Goal: Transaction & Acquisition: Purchase product/service

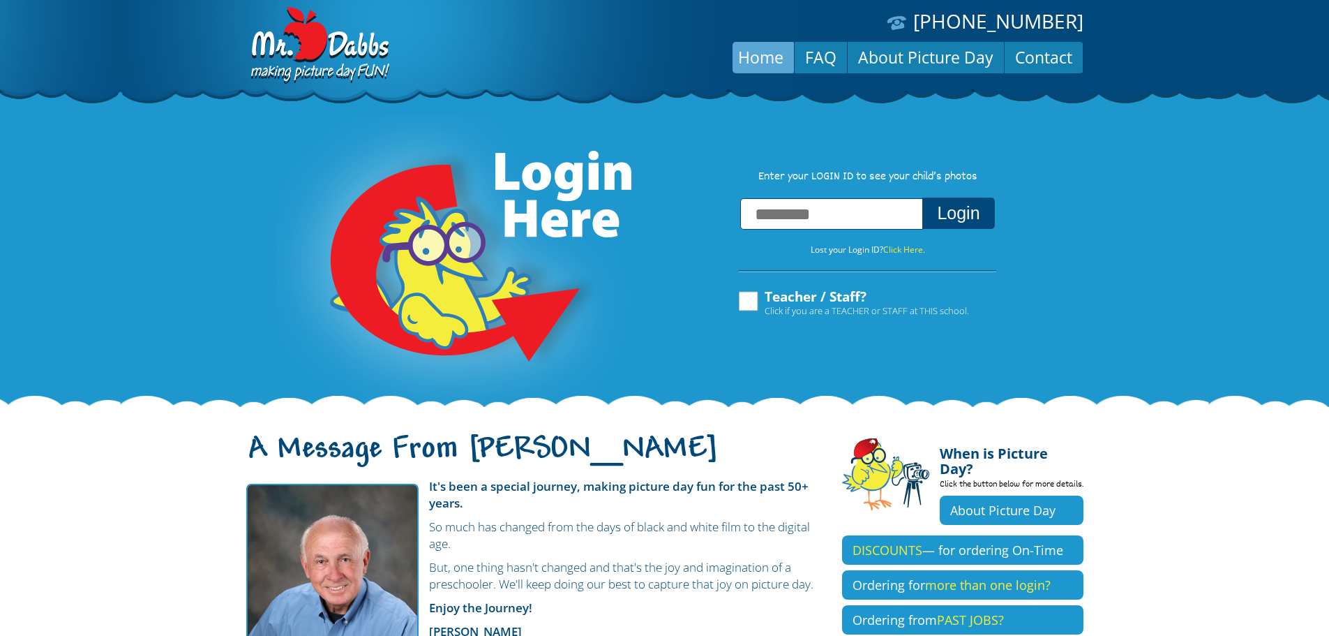
click at [837, 220] on input "text" at bounding box center [831, 213] width 183 height 31
type input "**********"
click at [962, 211] on button "Login" at bounding box center [959, 212] width 72 height 31
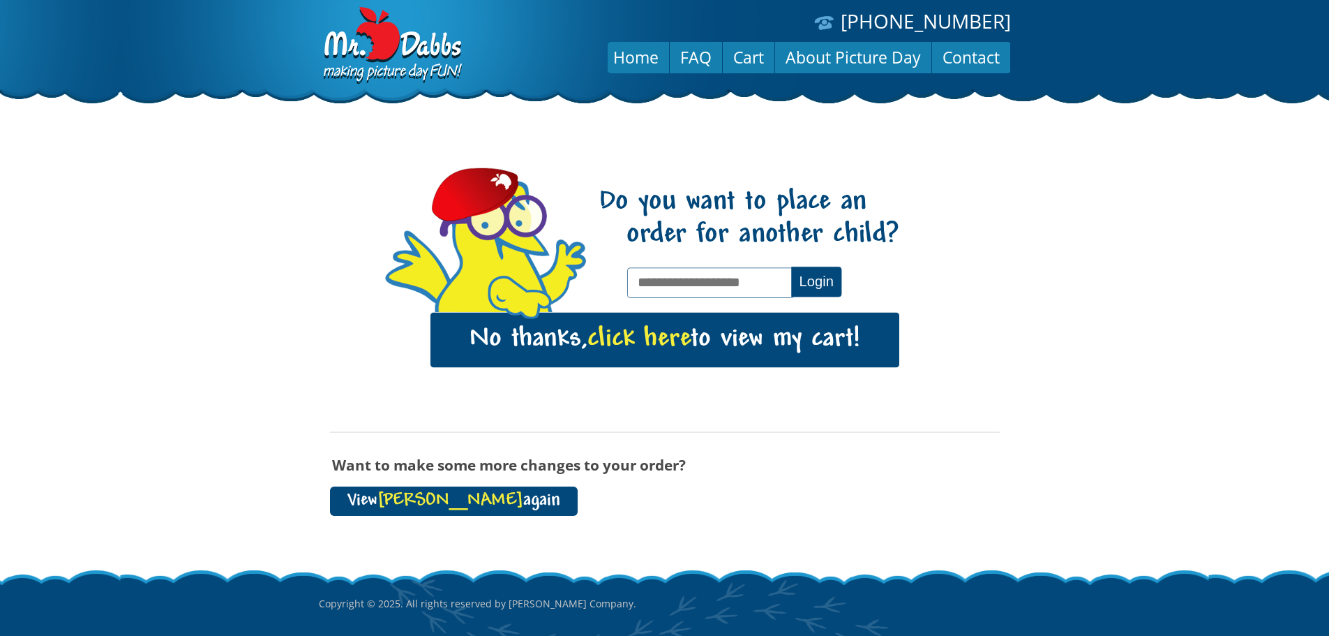
click at [459, 494] on link "View Nathan again" at bounding box center [454, 500] width 248 height 29
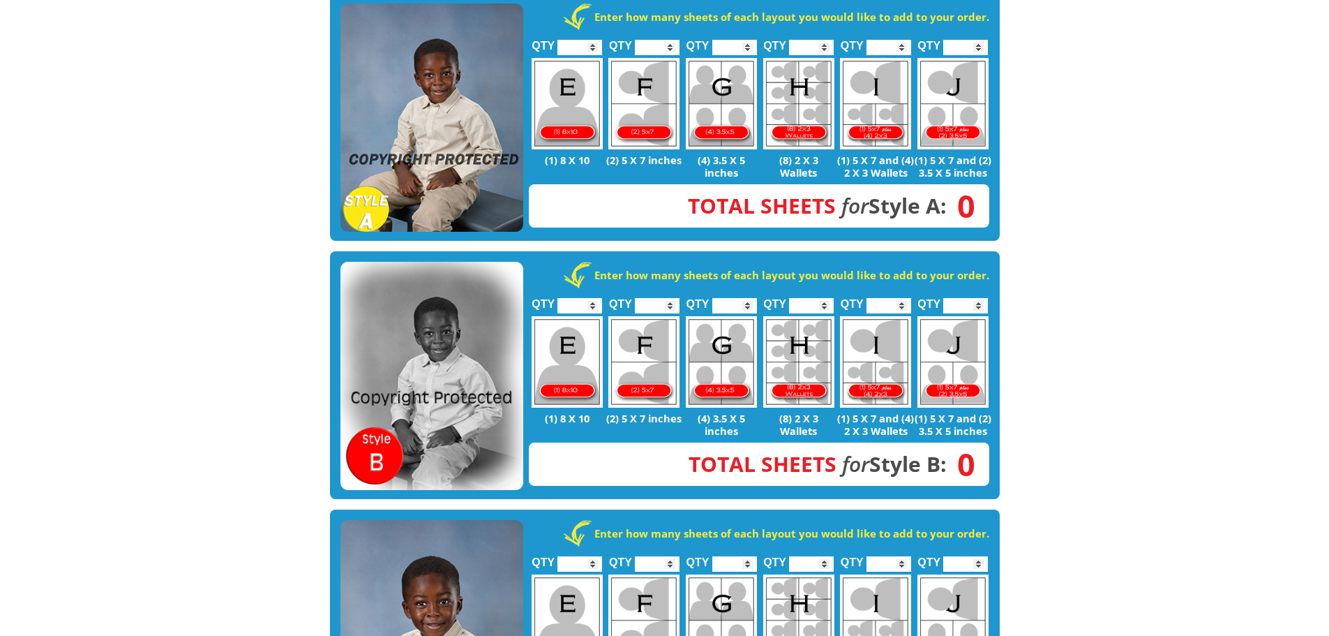
scroll to position [279, 0]
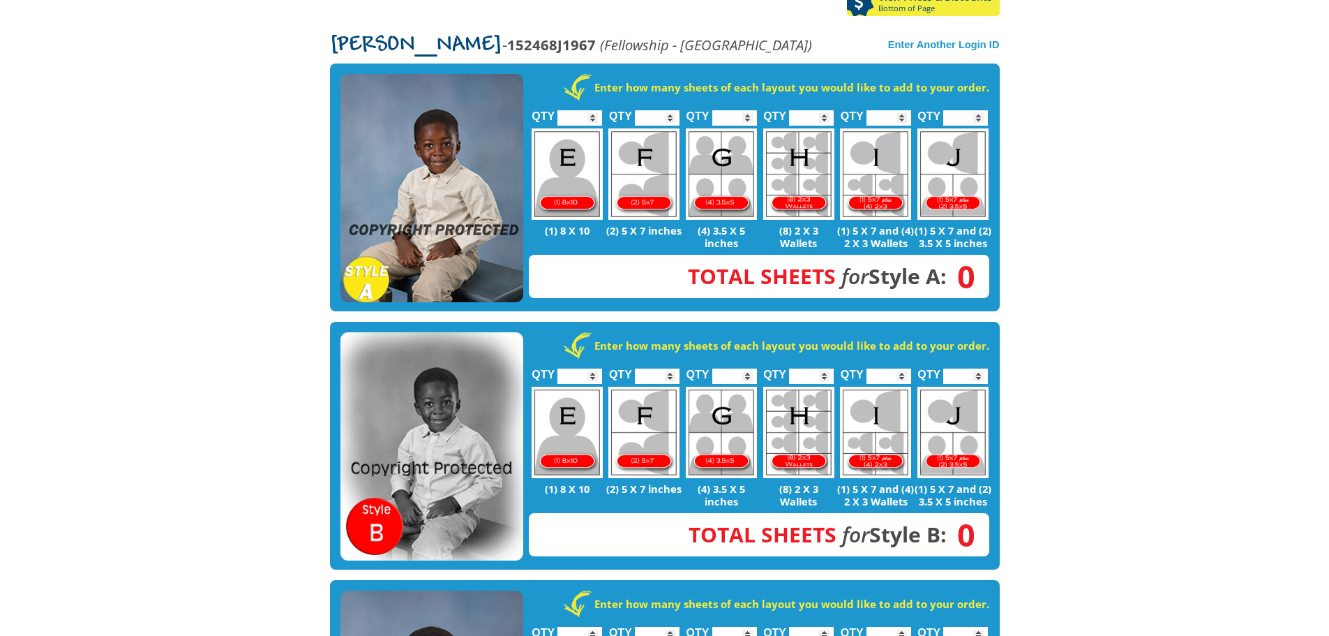
click at [454, 150] on img at bounding box center [432, 188] width 183 height 229
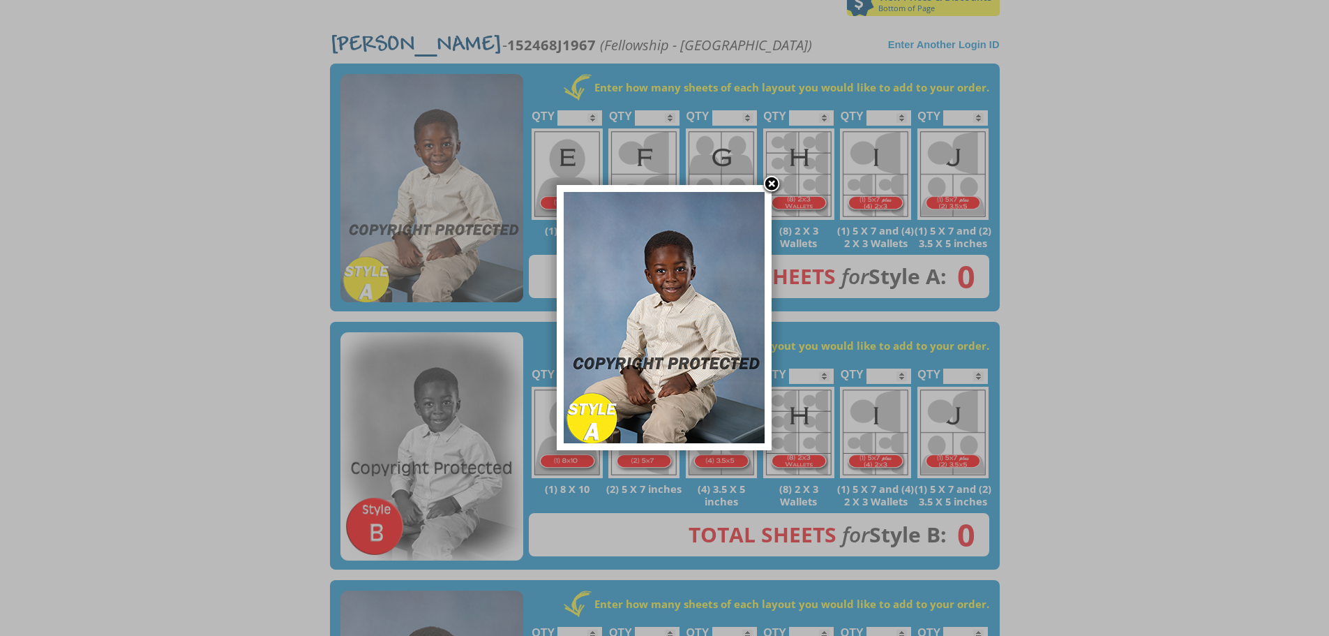
click at [694, 279] on img at bounding box center [664, 317] width 201 height 251
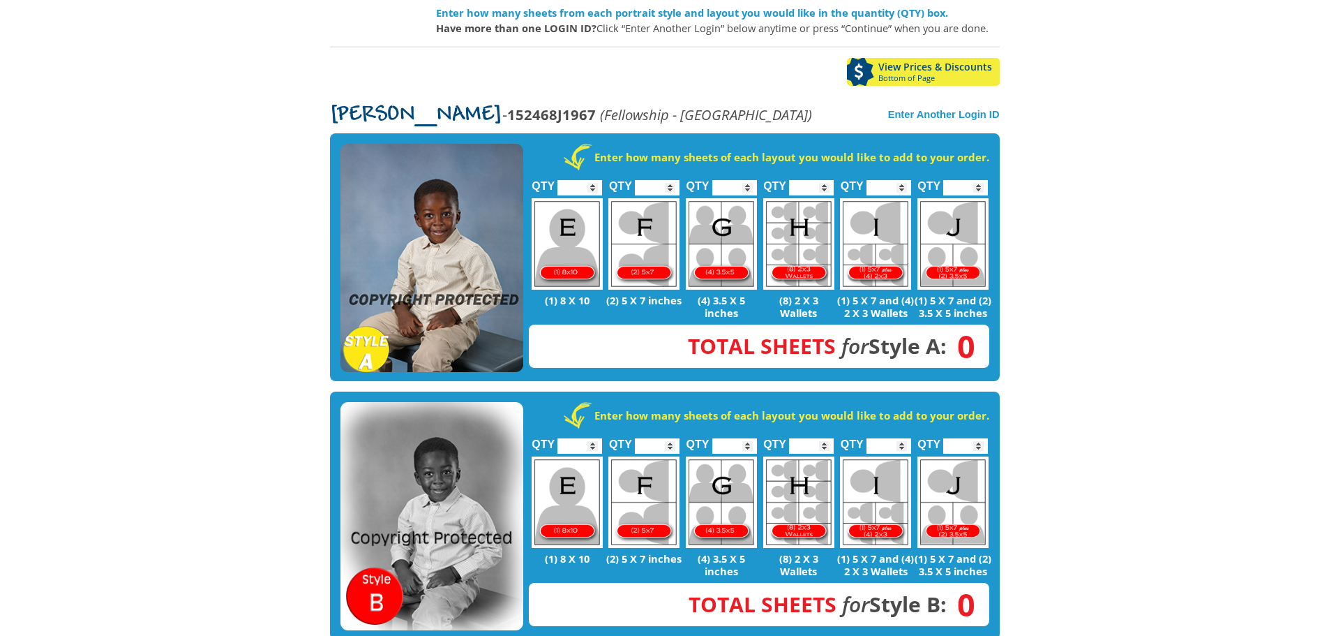
scroll to position [140, 0]
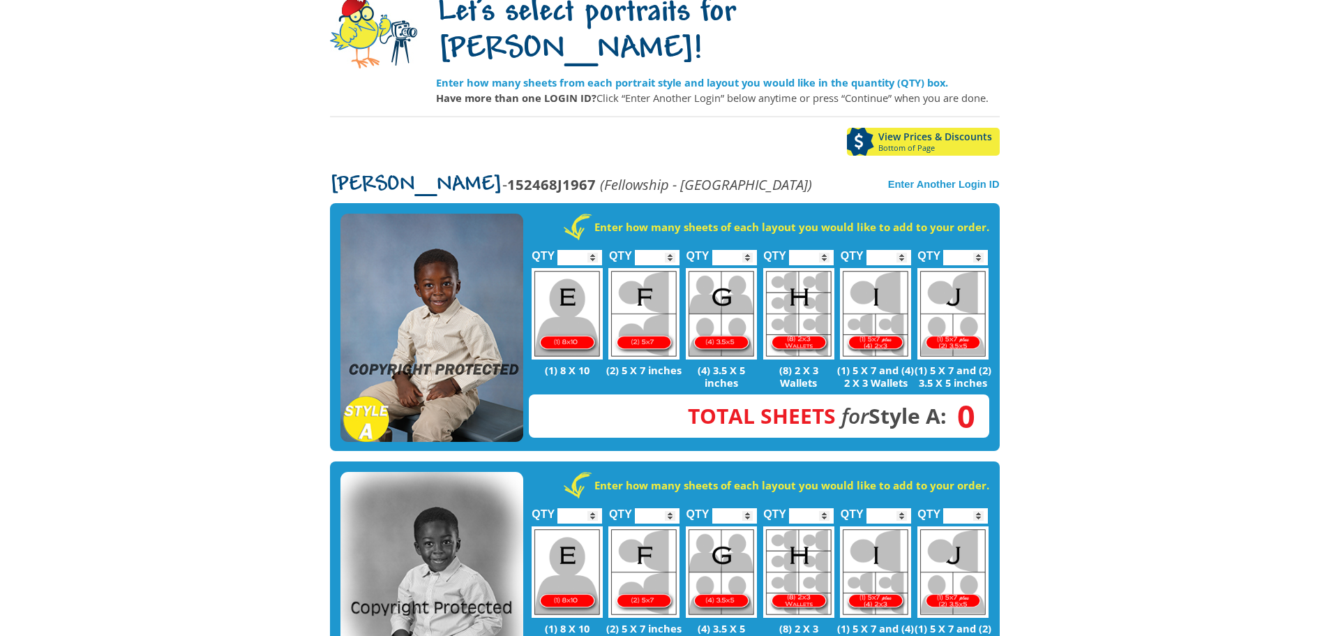
type input "*"
click at [592, 250] on input "*" at bounding box center [580, 257] width 45 height 15
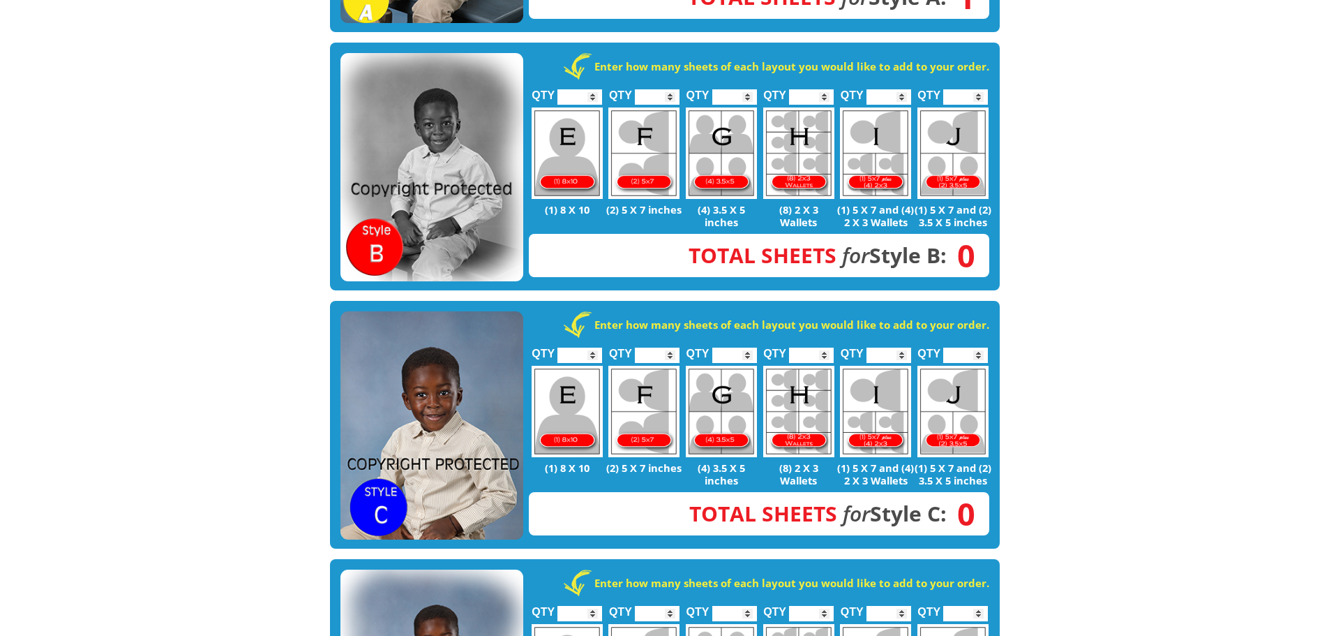
scroll to position [628, 0]
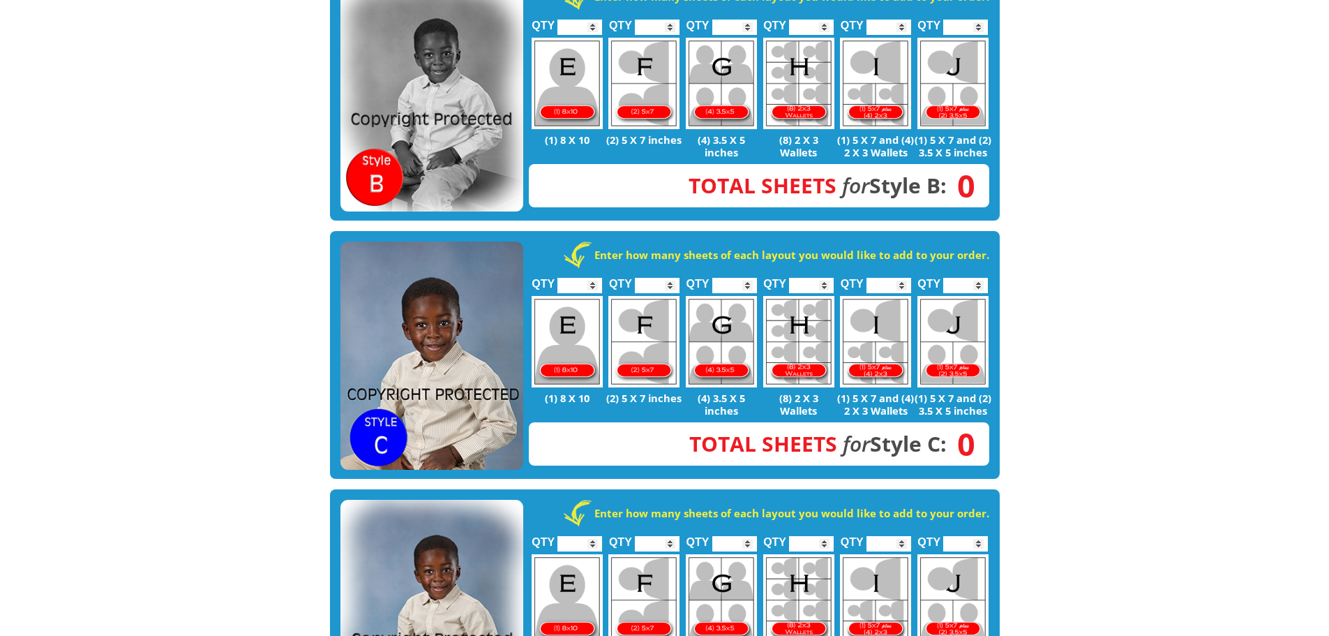
type input "*"
click at [593, 278] on input "*" at bounding box center [580, 285] width 45 height 15
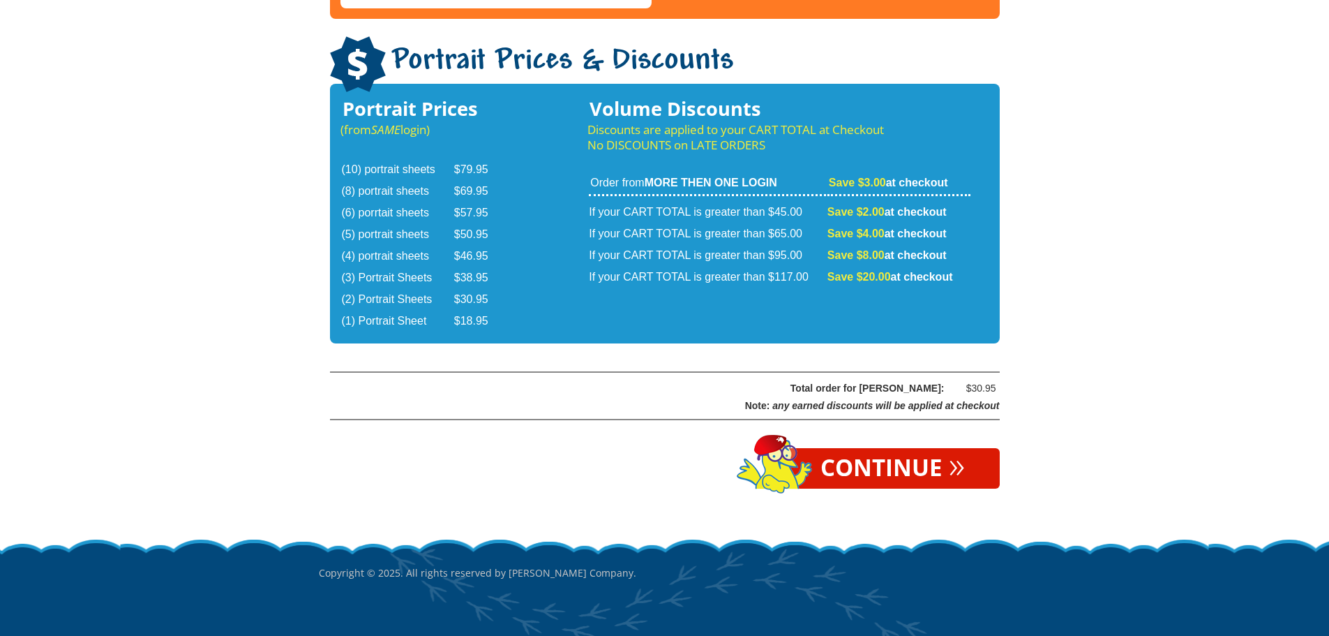
scroll to position [2278, 0]
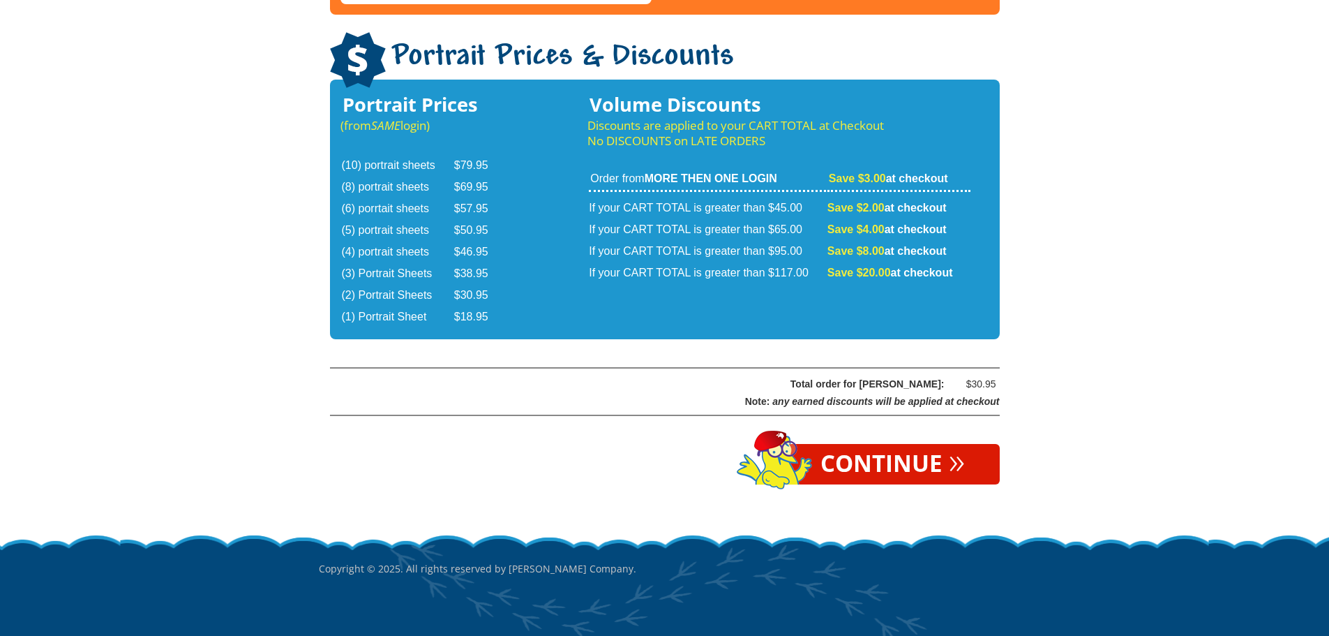
click at [884, 444] on link "Continue »" at bounding box center [893, 464] width 214 height 40
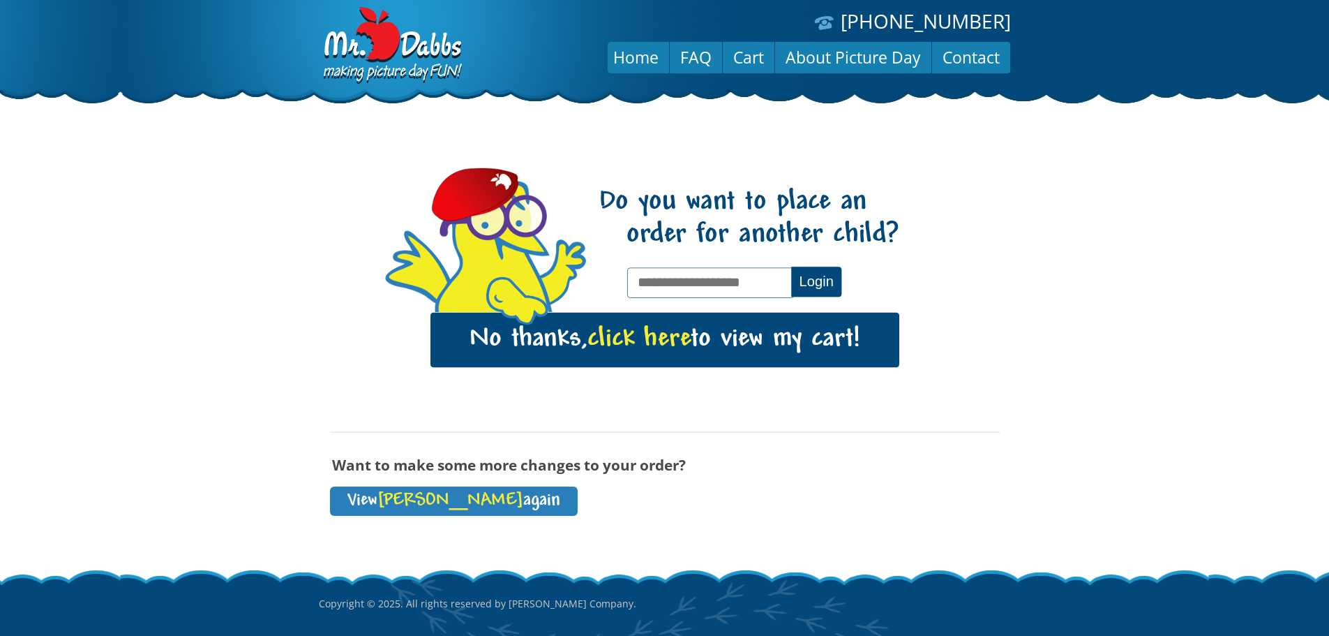
click at [644, 334] on span "click here" at bounding box center [639, 339] width 103 height 29
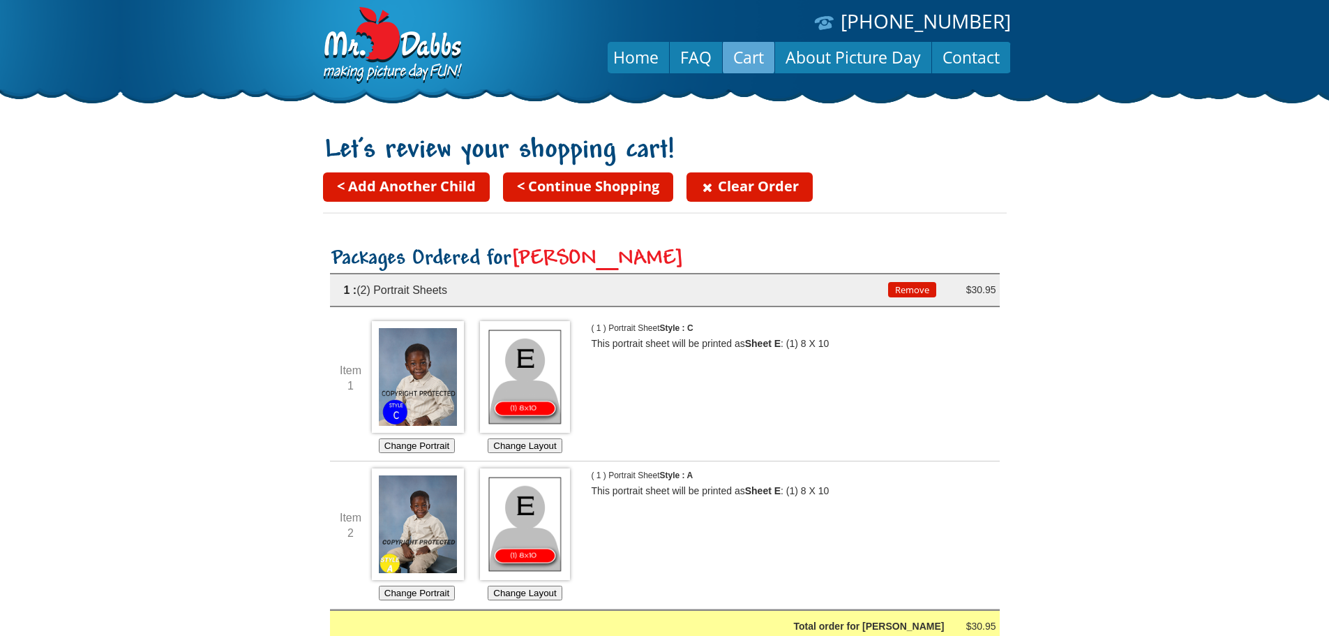
click at [592, 184] on link "< Continue Shopping" at bounding box center [588, 186] width 170 height 29
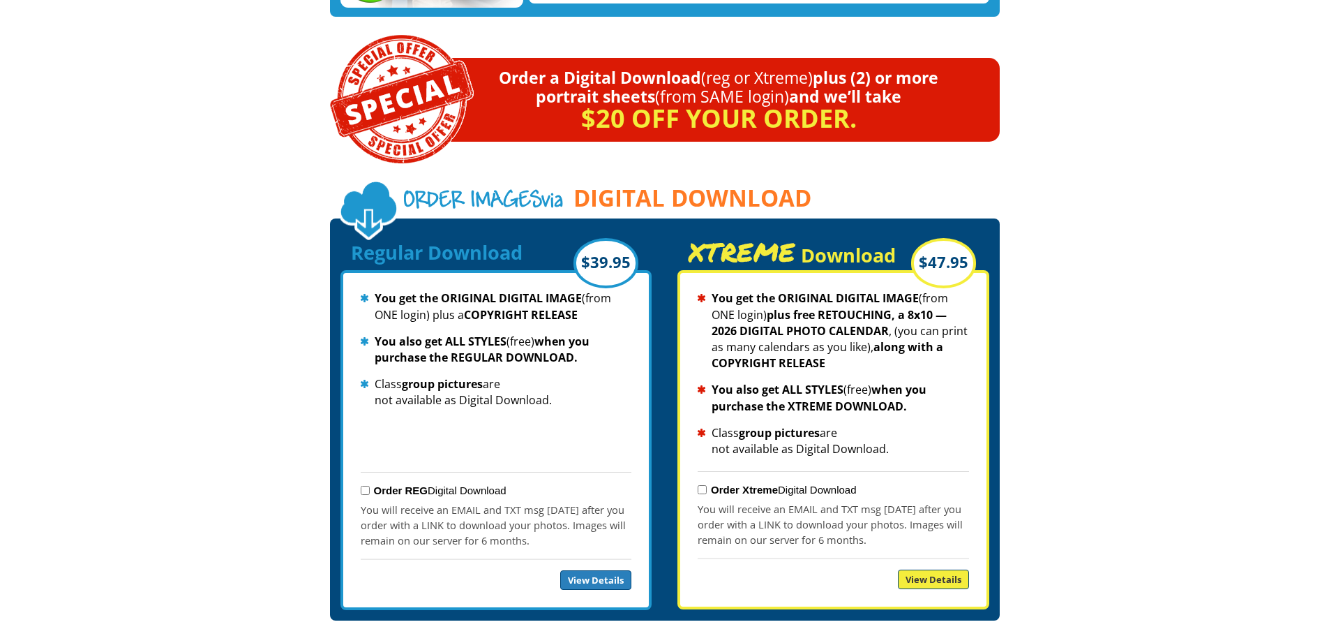
scroll to position [1396, 0]
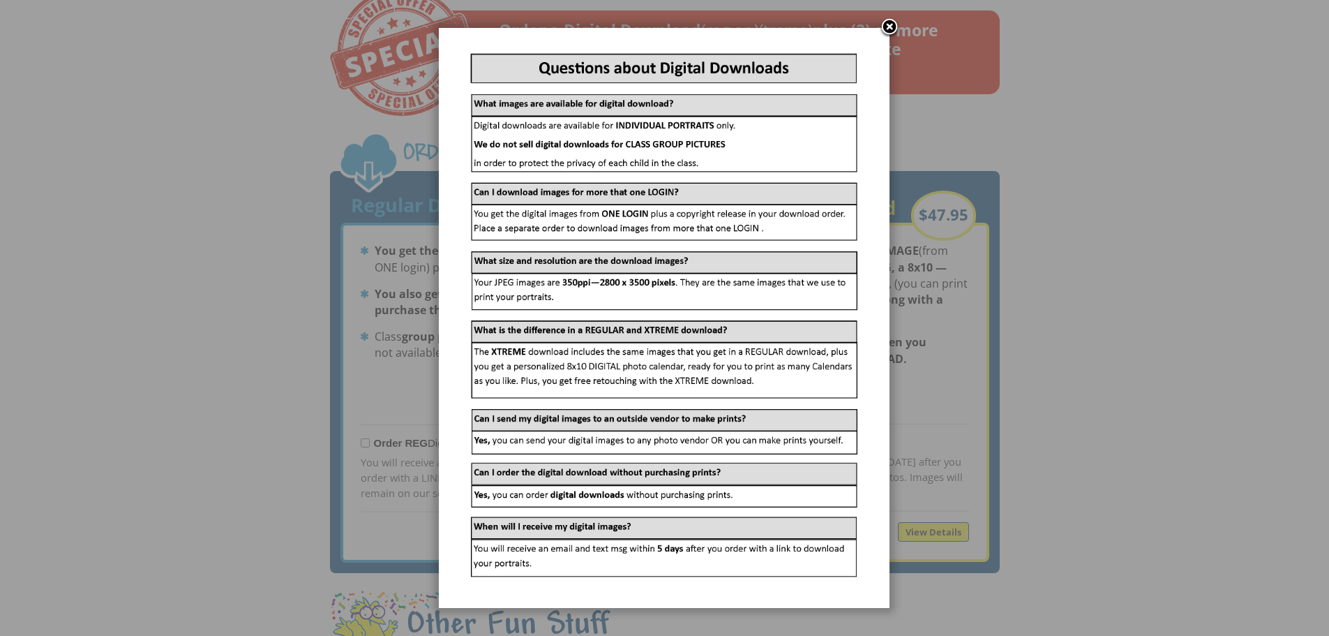
click at [890, 29] on link at bounding box center [889, 27] width 21 height 21
